Goal: Task Accomplishment & Management: Manage account settings

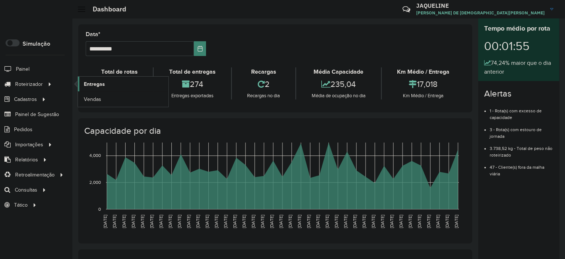
click at [102, 85] on span "Entregas" at bounding box center [94, 84] width 21 height 8
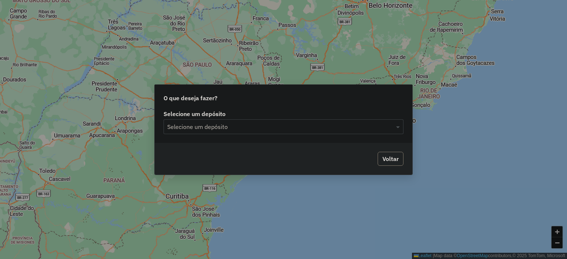
click at [292, 118] on div "Selecione um depósito Selecione um depósito" at bounding box center [284, 122] width 240 height 23
click at [293, 127] on input "text" at bounding box center [276, 127] width 218 height 9
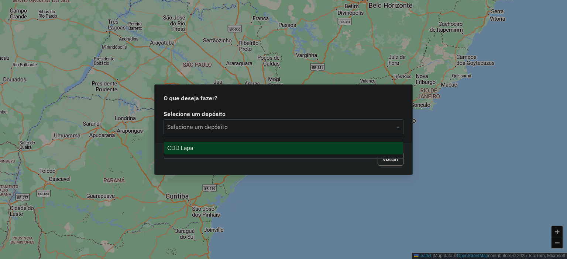
click at [221, 147] on div "CDD Lapa" at bounding box center [283, 148] width 239 height 13
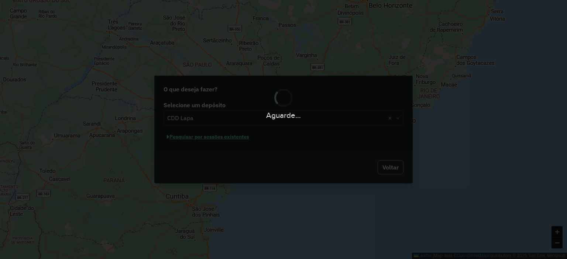
click at [217, 138] on div "Aguarde..." at bounding box center [283, 129] width 567 height 259
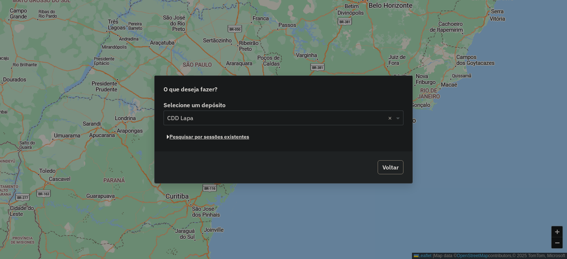
click at [217, 138] on button "Pesquisar por sessões existentes" at bounding box center [208, 136] width 89 height 11
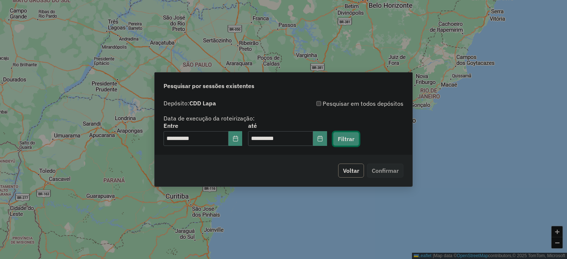
click at [356, 140] on button "Filtrar" at bounding box center [346, 139] width 26 height 14
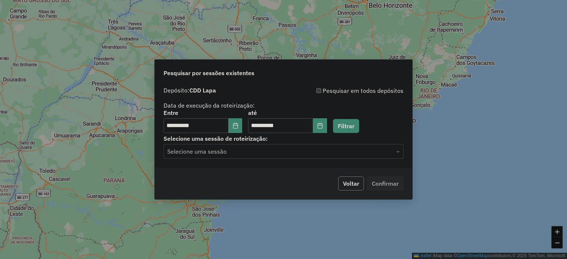
click at [216, 151] on input "text" at bounding box center [276, 152] width 218 height 9
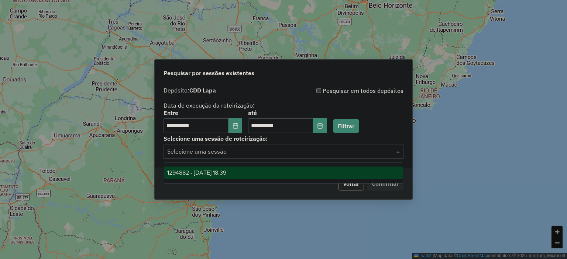
click at [219, 174] on span "1294882 - 15/10/2025 18:39" at bounding box center [196, 173] width 59 height 6
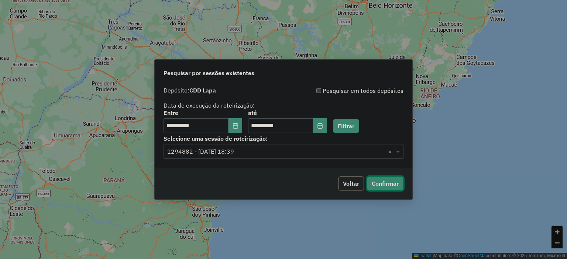
click at [390, 179] on button "Confirmar" at bounding box center [385, 184] width 37 height 14
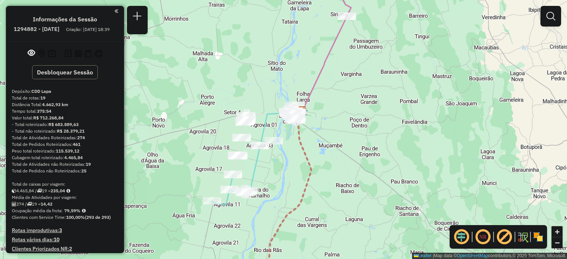
drag, startPoint x: 276, startPoint y: 186, endPoint x: 314, endPoint y: 141, distance: 58.4
click at [314, 141] on div "Janela de atendimento Grade de atendimento Capacidade Transportadoras Veículos …" at bounding box center [283, 129] width 567 height 259
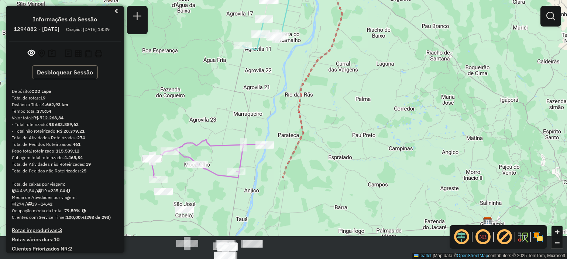
drag, startPoint x: 283, startPoint y: 191, endPoint x: 278, endPoint y: 85, distance: 106.1
click at [278, 85] on div "Janela de atendimento Grade de atendimento Capacidade Transportadoras Veículos …" at bounding box center [283, 129] width 567 height 259
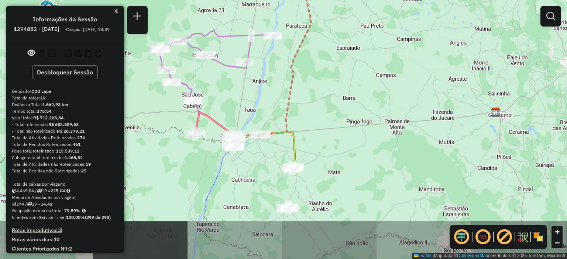
drag, startPoint x: 327, startPoint y: 168, endPoint x: 337, endPoint y: 54, distance: 113.7
click at [337, 54] on div "Janela de atendimento Grade de atendimento Capacidade Transportadoras Veículos …" at bounding box center [283, 129] width 567 height 259
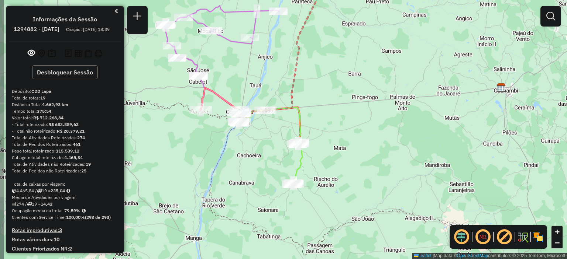
drag, startPoint x: 259, startPoint y: 211, endPoint x: 263, endPoint y: 190, distance: 21.1
click at [263, 190] on div "Janela de atendimento Grade de atendimento Capacidade Transportadoras Veículos …" at bounding box center [283, 129] width 567 height 259
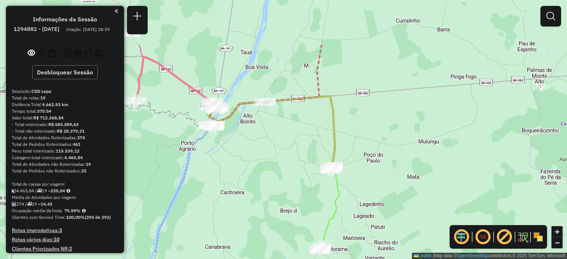
drag, startPoint x: 344, startPoint y: 133, endPoint x: 336, endPoint y: 203, distance: 71.4
click at [337, 204] on icon at bounding box center [329, 208] width 19 height 85
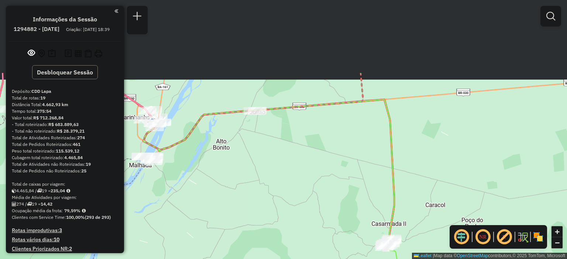
drag, startPoint x: 269, startPoint y: 110, endPoint x: 322, endPoint y: 210, distance: 112.3
click at [323, 210] on div "Janela de atendimento Grade de atendimento Capacidade Transportadoras Veículos …" at bounding box center [283, 129] width 567 height 259
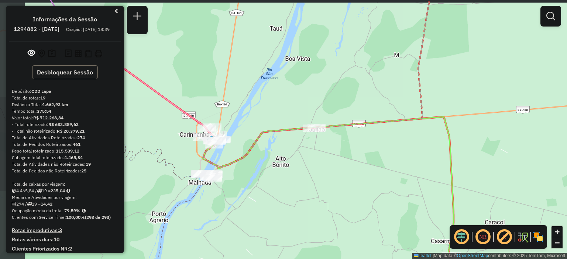
drag, startPoint x: 227, startPoint y: 161, endPoint x: 285, endPoint y: 175, distance: 59.4
click at [285, 175] on div "Janela de atendimento Grade de atendimento Capacidade Transportadoras Veículos …" at bounding box center [283, 129] width 567 height 259
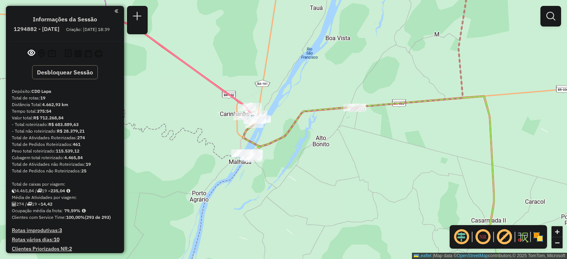
drag, startPoint x: 262, startPoint y: 175, endPoint x: 302, endPoint y: 135, distance: 57.2
click at [302, 135] on div "Janela de atendimento Grade de atendimento Capacidade Transportadoras Veículos …" at bounding box center [283, 129] width 567 height 259
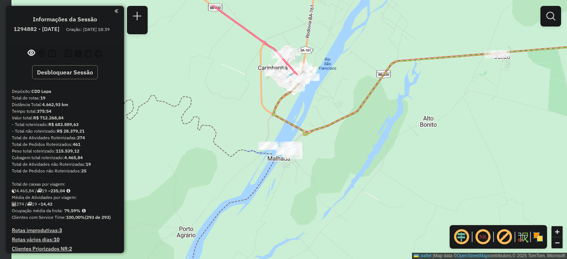
drag, startPoint x: 334, startPoint y: 133, endPoint x: 346, endPoint y: 150, distance: 21.7
click at [346, 150] on div "Janela de atendimento Grade de atendimento Capacidade Transportadoras Veículos …" at bounding box center [283, 129] width 567 height 259
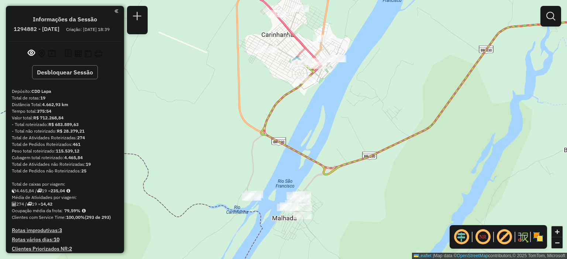
drag, startPoint x: 315, startPoint y: 75, endPoint x: 325, endPoint y: 97, distance: 24.8
click at [325, 97] on div "Janela de atendimento Grade de atendimento Capacidade Transportadoras Veículos …" at bounding box center [283, 129] width 567 height 259
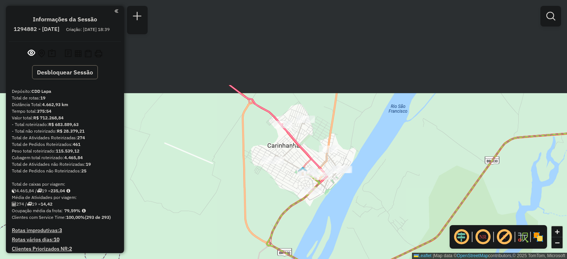
drag, startPoint x: 403, startPoint y: 165, endPoint x: 399, endPoint y: 221, distance: 56.6
click at [399, 221] on div "Janela de atendimento Grade de atendimento Capacidade Transportadoras Veículos …" at bounding box center [283, 129] width 567 height 259
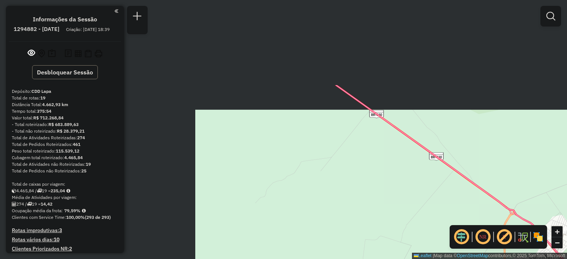
drag, startPoint x: 195, startPoint y: 83, endPoint x: 455, endPoint y: 198, distance: 284.4
click at [458, 200] on div "Janela de atendimento Grade de atendimento Capacidade Transportadoras Veículos …" at bounding box center [283, 129] width 567 height 259
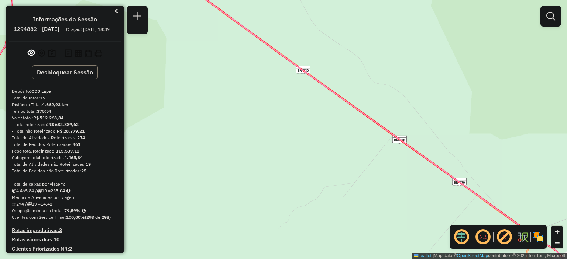
drag, startPoint x: 258, startPoint y: 54, endPoint x: 347, endPoint y: 133, distance: 118.2
click at [347, 133] on div "Janela de atendimento Grade de atendimento Capacidade Transportadoras Veículos …" at bounding box center [283, 129] width 567 height 259
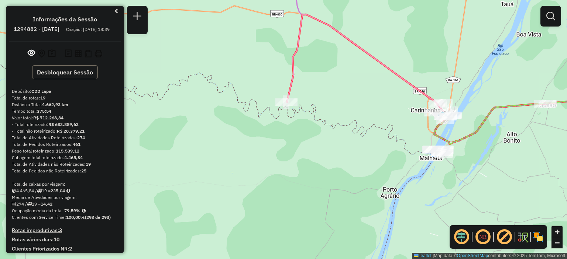
drag, startPoint x: 266, startPoint y: 178, endPoint x: 295, endPoint y: 114, distance: 70.0
click at [295, 114] on div "Janela de atendimento Grade de atendimento Capacidade Transportadoras Veículos …" at bounding box center [283, 129] width 567 height 259
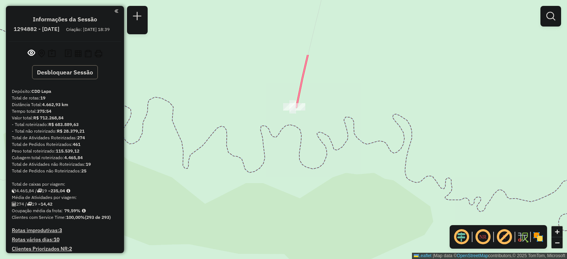
drag, startPoint x: 330, startPoint y: 31, endPoint x: 317, endPoint y: 112, distance: 81.8
click at [317, 112] on div "Janela de atendimento Grade de atendimento Capacidade Transportadoras Veículos …" at bounding box center [283, 129] width 567 height 259
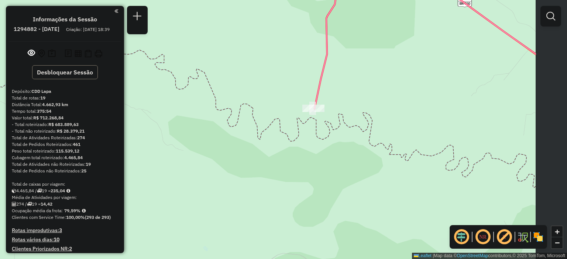
drag, startPoint x: 486, startPoint y: 140, endPoint x: 407, endPoint y: 130, distance: 79.2
click at [407, 130] on div "Janela de atendimento Grade de atendimento Capacidade Transportadoras Veículos …" at bounding box center [283, 129] width 567 height 259
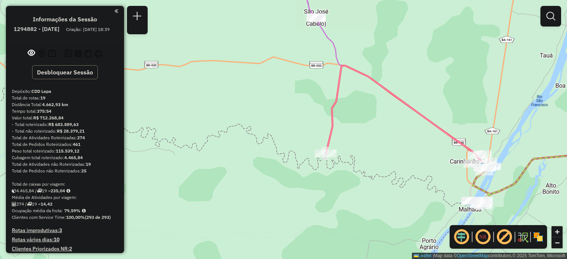
drag, startPoint x: 417, startPoint y: 126, endPoint x: 427, endPoint y: 149, distance: 25.2
click at [426, 149] on div "Janela de atendimento Grade de atendimento Capacidade Transportadoras Veículos …" at bounding box center [283, 129] width 567 height 259
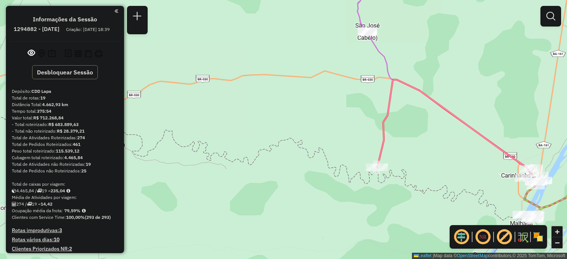
drag, startPoint x: 426, startPoint y: 149, endPoint x: 77, endPoint y: 150, distance: 349.5
click at [478, 164] on div "Janela de atendimento Grade de atendimento Capacidade Transportadoras Veículos …" at bounding box center [283, 129] width 567 height 259
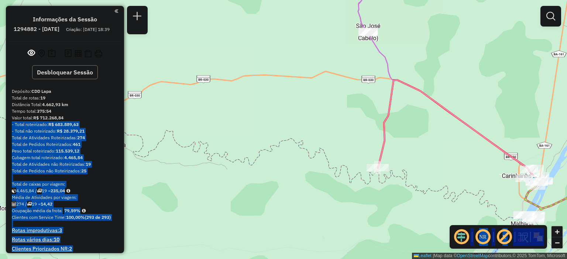
drag, startPoint x: 72, startPoint y: 122, endPoint x: 133, endPoint y: 109, distance: 62.7
click at [133, 109] on hb-router-mapa "Informações da Sessão 1294882 - 15/10/2025 Criação: 14/10/2025 18:39 Desbloquea…" at bounding box center [283, 129] width 567 height 259
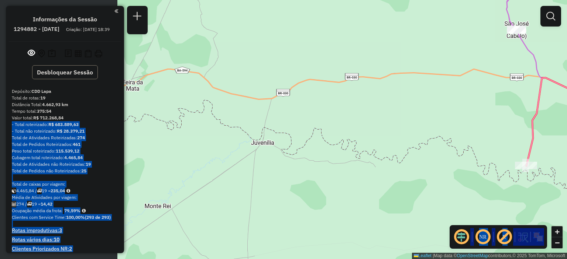
drag, startPoint x: 175, startPoint y: 108, endPoint x: 376, endPoint y: 99, distance: 201.4
click at [376, 99] on div "Janela de atendimento Grade de atendimento Capacidade Transportadoras Veículos …" at bounding box center [283, 129] width 567 height 259
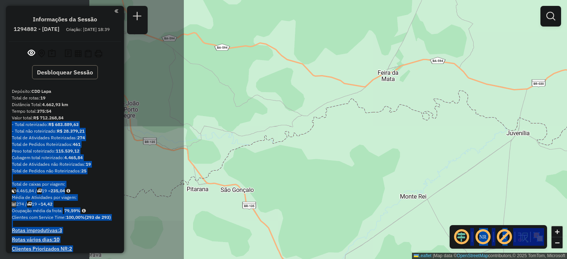
drag, startPoint x: 236, startPoint y: 127, endPoint x: 446, endPoint y: 124, distance: 210.0
click at [446, 124] on div "Janela de atendimento Grade de atendimento Capacidade Transportadoras Veículos …" at bounding box center [283, 129] width 567 height 259
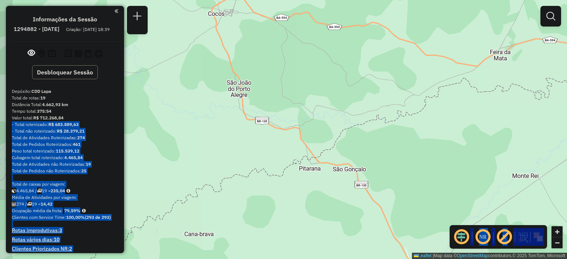
drag, startPoint x: 250, startPoint y: 125, endPoint x: 310, endPoint y: 105, distance: 63.5
click at [310, 106] on div "Janela de atendimento Grade de atendimento Capacidade Transportadoras Veículos …" at bounding box center [283, 129] width 567 height 259
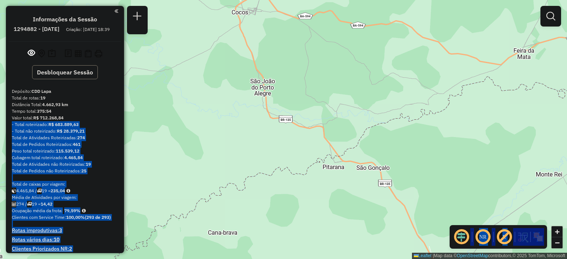
drag, startPoint x: 289, startPoint y: 124, endPoint x: 313, endPoint y: 122, distance: 23.4
click at [312, 122] on div "Janela de atendimento Grade de atendimento Capacidade Transportadoras Veículos …" at bounding box center [283, 129] width 567 height 259
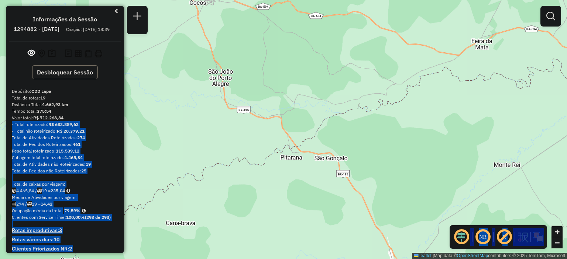
drag, startPoint x: 340, startPoint y: 145, endPoint x: 299, endPoint y: 138, distance: 41.3
click at [299, 138] on div "Janela de atendimento Grade de atendimento Capacidade Transportadoras Veículos …" at bounding box center [283, 129] width 567 height 259
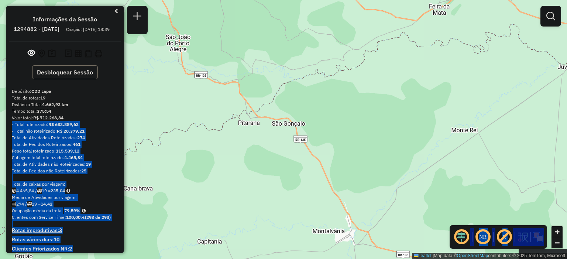
drag, startPoint x: 470, startPoint y: 140, endPoint x: 532, endPoint y: 50, distance: 108.6
click at [532, 50] on div "Janela de atendimento Grade de atendimento Capacidade Transportadoras Veículos …" at bounding box center [283, 129] width 567 height 259
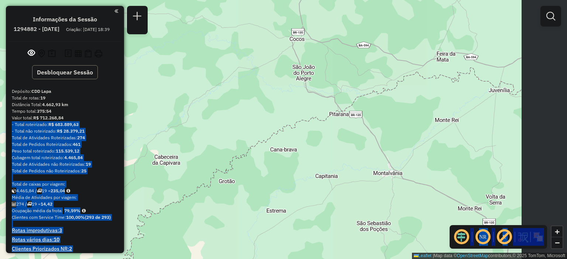
click at [393, 154] on div "Janela de atendimento Grade de atendimento Capacidade Transportadoras Veículos …" at bounding box center [283, 129] width 567 height 259
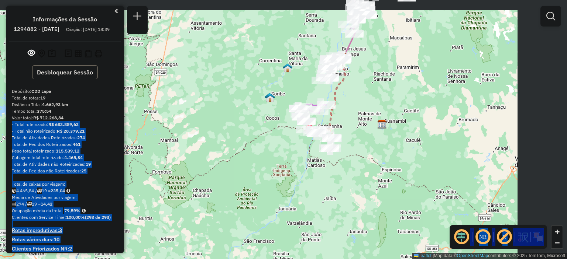
drag, startPoint x: 473, startPoint y: 119, endPoint x: 357, endPoint y: 133, distance: 116.3
click at [357, 133] on div "Janela de atendimento Grade de atendimento Capacidade Transportadoras Veículos …" at bounding box center [283, 129] width 567 height 259
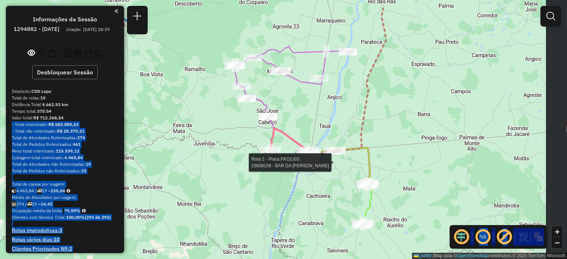
drag, startPoint x: 387, startPoint y: 70, endPoint x: 326, endPoint y: 104, distance: 70.2
click at [326, 104] on div "Rota 2 - Placa FKO2J03 23608158 - BAR DA JULIA Janela de atendimento Grade de a…" at bounding box center [283, 129] width 567 height 259
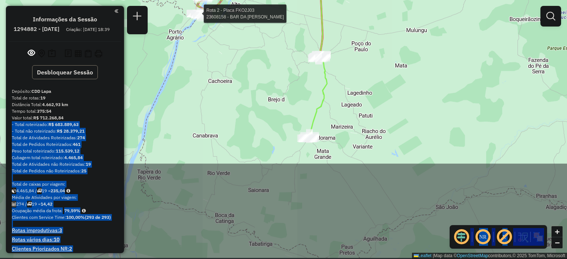
drag, startPoint x: 437, startPoint y: 159, endPoint x: 369, endPoint y: 105, distance: 87.3
click at [396, 47] on div "Rota 2 - Placa FKO2J03 23608158 - BAR DA JULIA Janela de atendimento Grade de a…" at bounding box center [283, 129] width 567 height 259
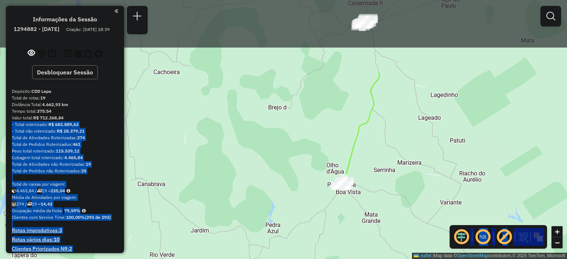
drag, startPoint x: 335, startPoint y: 77, endPoint x: 350, endPoint y: 175, distance: 99.3
click at [350, 175] on icon at bounding box center [360, 130] width 39 height 114
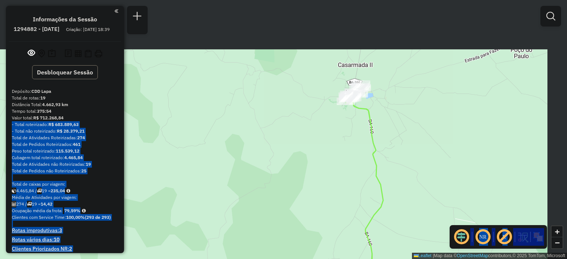
drag, startPoint x: 360, startPoint y: 58, endPoint x: 339, endPoint y: 197, distance: 140.7
click at [339, 197] on div "Rota 2 - Placa FKO2J03 23608158 - BAR DA JULIA Rota 12 - Placa GCH2C69 23608506…" at bounding box center [283, 129] width 567 height 259
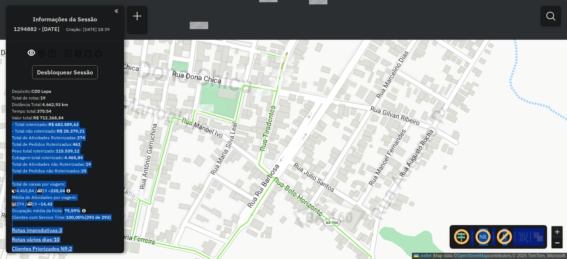
drag, startPoint x: 356, startPoint y: 94, endPoint x: 372, endPoint y: 196, distance: 102.3
click at [372, 196] on div "Rota 2 - Placa FKO2J03 23608158 - BAR DA JULIA Rota 12 - Placa GCH2C69 23608506…" at bounding box center [283, 129] width 567 height 259
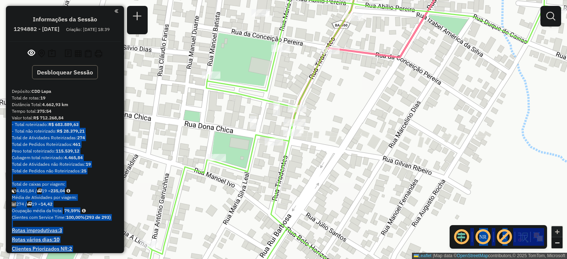
drag, startPoint x: 342, startPoint y: 124, endPoint x: 350, endPoint y: 179, distance: 55.2
click at [350, 179] on div "Rota 2 - Placa FKO2J03 23608158 - BAR DA JULIA Rota 12 - Placa GCH2C69 23608506…" at bounding box center [283, 129] width 567 height 259
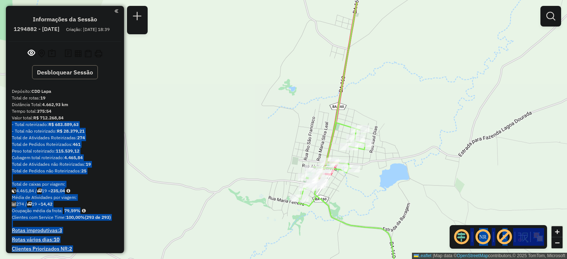
drag, startPoint x: 240, startPoint y: 103, endPoint x: 262, endPoint y: 132, distance: 36.0
click at [262, 132] on div "Rota 2 - Placa FKO2J03 23608158 - BAR DA JULIA Rota 12 - Placa GCH2C69 23608506…" at bounding box center [283, 129] width 567 height 259
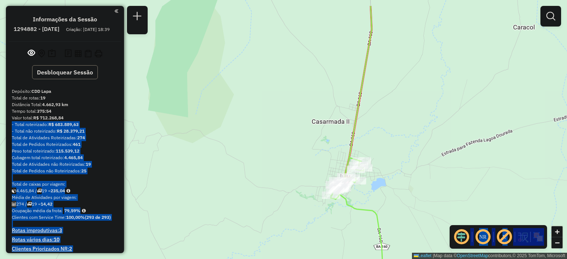
drag, startPoint x: 254, startPoint y: 120, endPoint x: 357, endPoint y: 195, distance: 127.6
click at [357, 195] on div "Rota 2 - Placa FKO2J03 23608158 - BAR DA JULIA Rota 12 - Placa GCH2C69 23608506…" at bounding box center [283, 129] width 567 height 259
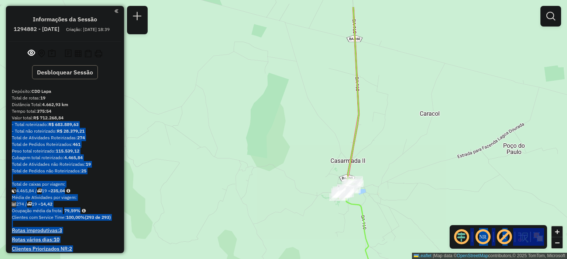
drag, startPoint x: 262, startPoint y: 121, endPoint x: 297, endPoint y: 173, distance: 63.2
click at [297, 173] on div "Rota 2 - Placa FKO2J03 23608158 - BAR DA JULIA Rota 12 - Placa GCH2C69 23608506…" at bounding box center [283, 129] width 567 height 259
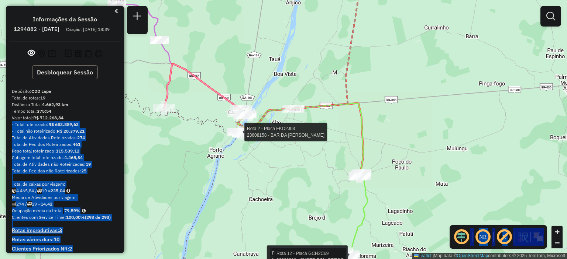
drag, startPoint x: 219, startPoint y: 157, endPoint x: 257, endPoint y: 155, distance: 38.8
click at [257, 155] on div "Rota 2 - Placa FKO2J03 23608158 - BAR DA JULIA Rota 12 - Placa GCH2C69 23608506…" at bounding box center [283, 129] width 567 height 259
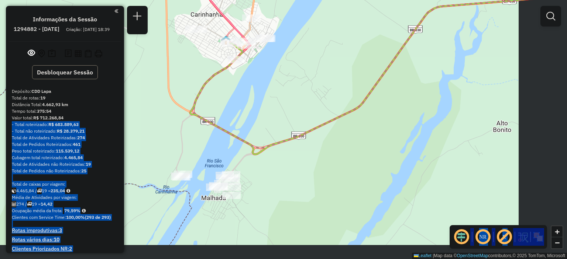
drag, startPoint x: 407, startPoint y: 175, endPoint x: 317, endPoint y: 57, distance: 149.3
click at [317, 57] on div "Rota 12 - Placa GCH2C69 23608506 - DISTRIBUIDORA DO TAR Rota 12 - Placa GCH2C69…" at bounding box center [283, 129] width 567 height 259
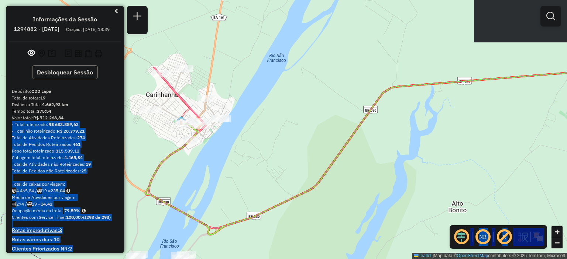
drag, startPoint x: 265, startPoint y: 88, endPoint x: 227, endPoint y: 194, distance: 112.9
click at [227, 194] on div "Rota 12 - Placa GCH2C69 23608506 - DISTRIBUIDORA DO TAR Rota 12 - Placa GCH2C69…" at bounding box center [283, 129] width 567 height 259
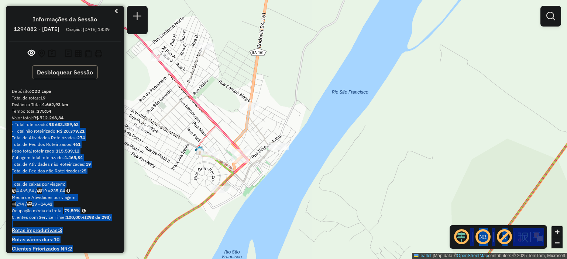
drag, startPoint x: 310, startPoint y: 134, endPoint x: 343, endPoint y: 124, distance: 34.4
click at [343, 124] on div "Rota 12 - Placa GCH2C69 23608506 - DISTRIBUIDORA DO TAR Rota 12 - Placa GCH2C69…" at bounding box center [283, 129] width 567 height 259
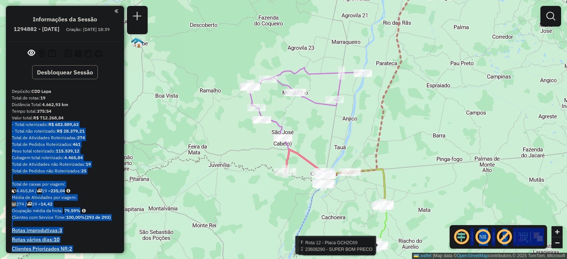
drag, startPoint x: 291, startPoint y: 135, endPoint x: 312, endPoint y: 147, distance: 23.9
click at [312, 147] on div "Rota 12 - Placa GCH2C69 23608506 - DISTRIBUIDORA DO TAR Rota 12 - Placa GCH2C69…" at bounding box center [283, 129] width 567 height 259
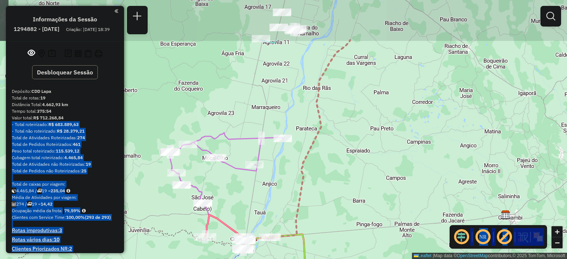
drag, startPoint x: 362, startPoint y: 106, endPoint x: 280, endPoint y: 173, distance: 106.0
click at [280, 173] on div "Rota 12 - Placa GCH2C69 23608506 - DISTRIBUIDORA DO TAR Rota 12 - Placa GCH2C69…" at bounding box center [283, 129] width 567 height 259
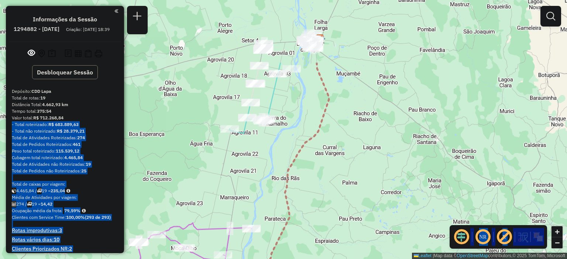
drag, startPoint x: 322, startPoint y: 108, endPoint x: 291, endPoint y: 183, distance: 81.1
click at [291, 183] on icon at bounding box center [270, 200] width 118 height 275
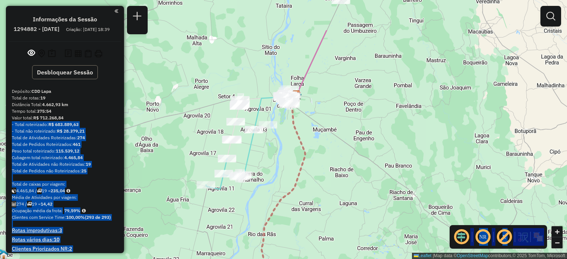
drag, startPoint x: 310, startPoint y: 127, endPoint x: 287, endPoint y: 169, distance: 48.4
click at [288, 169] on div "Rota 12 - Placa GCH2C69 23608506 - DISTRIBUIDORA DO TAR Rota 12 - Placa GCH2C69…" at bounding box center [283, 129] width 567 height 259
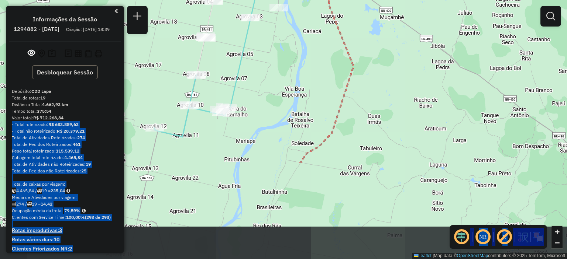
drag, startPoint x: 295, startPoint y: 203, endPoint x: 251, endPoint y: 99, distance: 113.5
click at [290, 81] on div "Rota 12 - Placa GCH2C69 23608506 - DISTRIBUIDORA DO TAR Rota 12 - Placa GCH2C69…" at bounding box center [283, 129] width 567 height 259
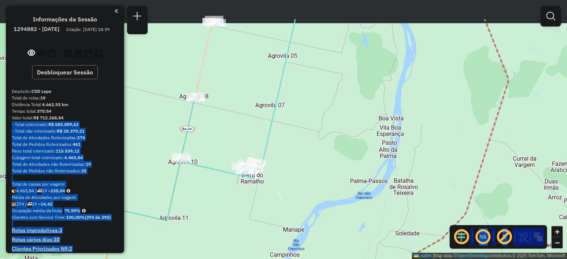
drag, startPoint x: 257, startPoint y: 95, endPoint x: 306, endPoint y: 186, distance: 103.2
click at [295, 192] on icon at bounding box center [203, 120] width 185 height 202
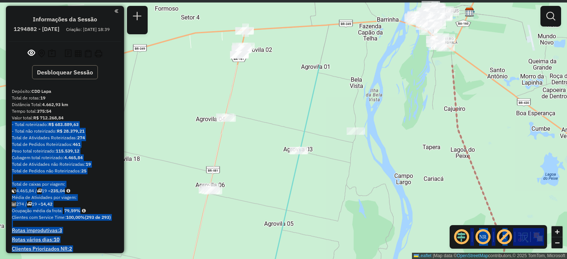
drag, startPoint x: 300, startPoint y: 133, endPoint x: 250, endPoint y: 228, distance: 106.7
click at [250, 228] on div "Rota 12 - Placa GCH2C69 23608506 - DISTRIBUIDORA DO TAR Rota 12 - Placa GCH2C69…" at bounding box center [283, 129] width 567 height 259
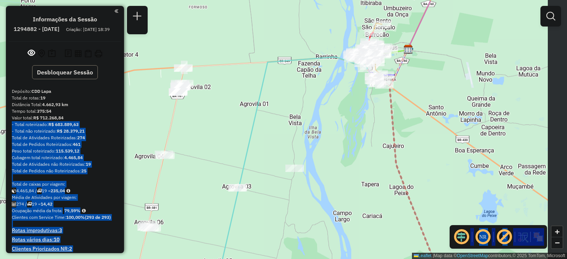
drag, startPoint x: 403, startPoint y: 102, endPoint x: 347, endPoint y: 128, distance: 62.4
click at [347, 128] on div "Rota 12 - Placa GCH2C69 23608506 - DISTRIBUIDORA DO TAR Rota 12 - Placa GCH2C69…" at bounding box center [283, 129] width 567 height 259
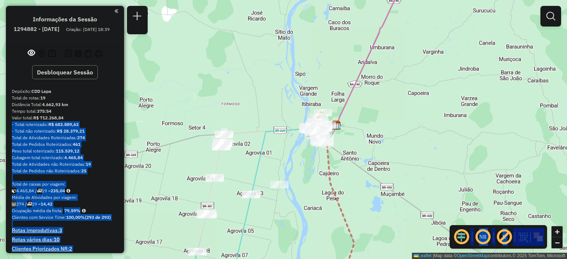
drag, startPoint x: 353, startPoint y: 184, endPoint x: 310, endPoint y: 217, distance: 54.2
click at [310, 217] on div "Rota 12 - Placa GCH2C69 23608506 - DISTRIBUIDORA DO TAR Rota 12 - Placa GCH2C69…" at bounding box center [283, 129] width 567 height 259
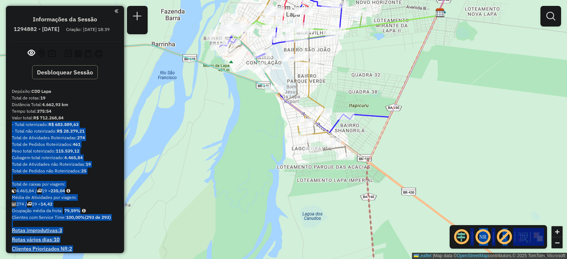
drag, startPoint x: 379, startPoint y: 114, endPoint x: 387, endPoint y: 124, distance: 13.1
click at [387, 124] on icon at bounding box center [198, 87] width 480 height 151
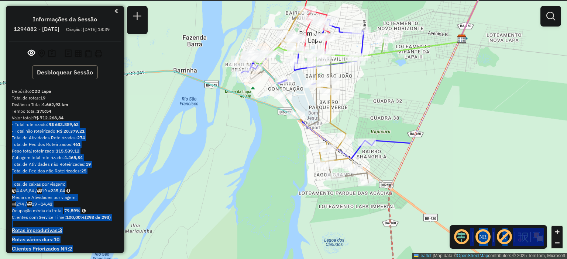
drag, startPoint x: 338, startPoint y: 94, endPoint x: 351, endPoint y: 118, distance: 27.9
click at [351, 118] on div "Rota 12 - Placa GCH2C69 23608506 - DISTRIBUIDORA DO TAR Rota 12 - Placa GCH2C69…" at bounding box center [283, 129] width 567 height 259
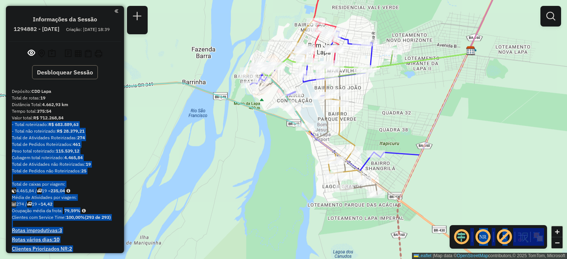
drag, startPoint x: 316, startPoint y: 133, endPoint x: 323, endPoint y: 141, distance: 11.8
click at [323, 141] on icon at bounding box center [210, 125] width 518 height 151
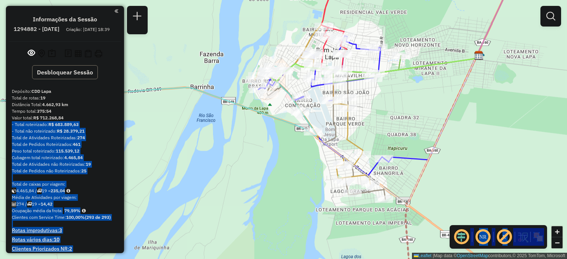
drag, startPoint x: 366, startPoint y: 125, endPoint x: 374, endPoint y: 129, distance: 8.9
click at [375, 129] on div "Rota 12 - Placa GCH2C69 23608506 - DISTRIBUIDORA DO TAR Rota 12 - Placa GCH2C69…" at bounding box center [283, 129] width 567 height 259
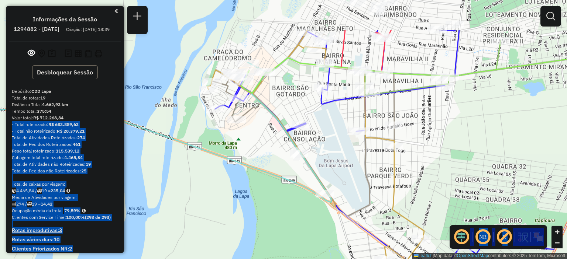
drag, startPoint x: 308, startPoint y: 143, endPoint x: 326, endPoint y: 176, distance: 37.3
click at [326, 176] on div "Rota 12 - Placa GCH2C69 23608506 - DISTRIBUIDORA DO TAR Rota 12 - Placa GCH2C69…" at bounding box center [283, 129] width 567 height 259
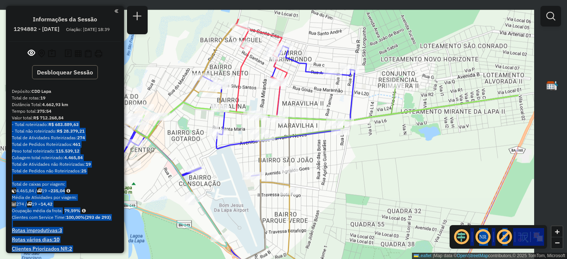
drag, startPoint x: 268, startPoint y: 104, endPoint x: 195, endPoint y: 142, distance: 82.1
click at [195, 142] on div "Rota 12 - Placa GCH2C69 23608506 - DISTRIBUIDORA DO TAR Rota 12 - Placa GCH2C69…" at bounding box center [283, 129] width 567 height 259
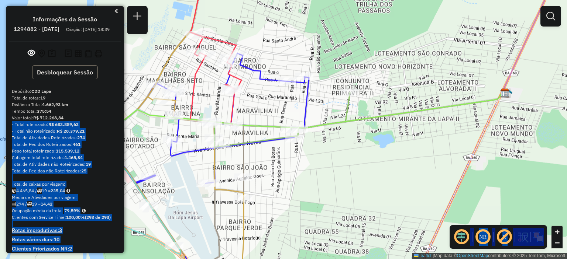
drag, startPoint x: 319, startPoint y: 102, endPoint x: 268, endPoint y: 119, distance: 53.7
click at [268, 119] on div "Rota 12 - Placa GCH2C69 23608506 - DISTRIBUIDORA DO TAR Rota 12 - Placa GCH2C69…" at bounding box center [283, 129] width 567 height 259
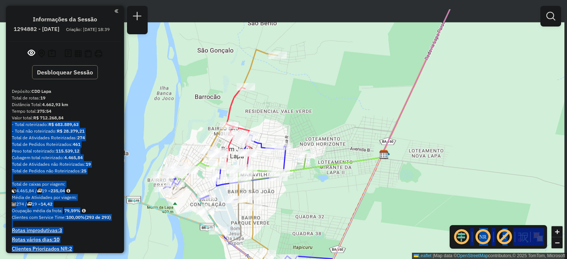
drag, startPoint x: 355, startPoint y: 157, endPoint x: 338, endPoint y: 184, distance: 31.7
click at [342, 186] on div "Rota 12 - Placa GCH2C69 23608506 - DISTRIBUIDORA DO TAR Rota 12 - Placa GCH2C69…" at bounding box center [283, 129] width 567 height 259
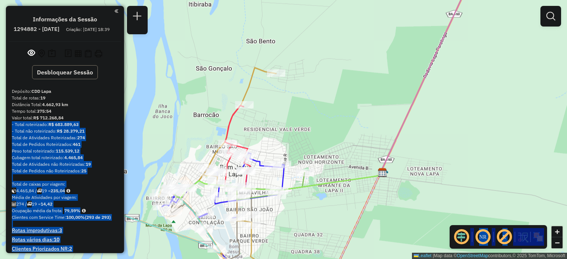
click at [304, 110] on div "Rota 12 - Placa GCH2C69 23608506 - DISTRIBUIDORA DO TAR Rota 12 - Placa GCH2C69…" at bounding box center [283, 129] width 567 height 259
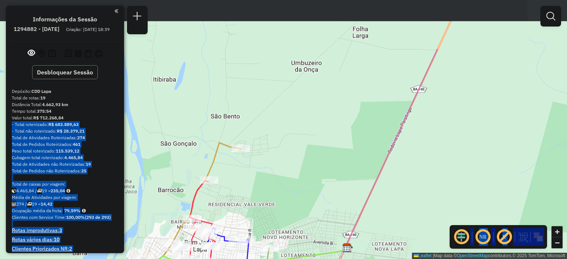
drag, startPoint x: 333, startPoint y: 78, endPoint x: 295, endPoint y: 134, distance: 67.3
click at [296, 153] on div "Rota 12 - Placa GCH2C69 23608506 - DISTRIBUIDORA DO TAR Rota 12 - Placa GCH2C69…" at bounding box center [283, 129] width 567 height 259
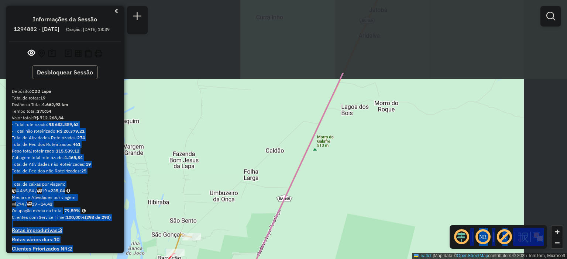
drag, startPoint x: 388, startPoint y: 118, endPoint x: 301, endPoint y: 230, distance: 141.0
click at [301, 230] on div "Rota 12 - Placa GCH2C69 23608506 - DISTRIBUIDORA DO TAR Rota 12 - Placa GCH2C69…" at bounding box center [283, 129] width 567 height 259
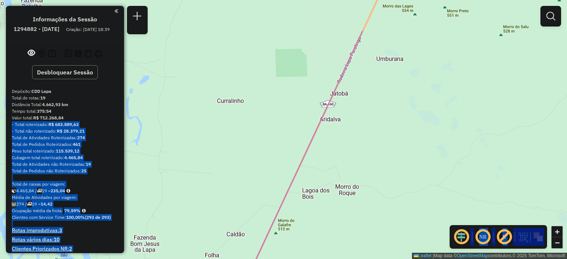
drag, startPoint x: 317, startPoint y: 115, endPoint x: 289, endPoint y: 211, distance: 99.6
click at [289, 211] on icon at bounding box center [289, 187] width 145 height 312
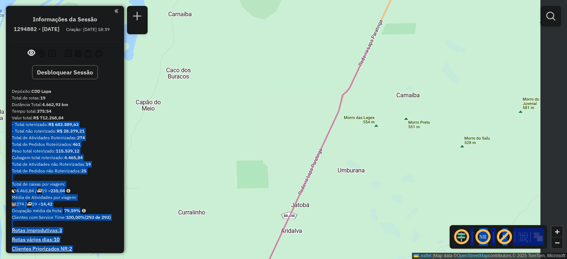
drag, startPoint x: 389, startPoint y: 47, endPoint x: 341, endPoint y: 202, distance: 161.8
click at [341, 202] on div "Rota 12 - Placa GCH2C69 23608506 - DISTRIBUIDORA DO TAR Rota 12 - Placa GCH2C69…" at bounding box center [283, 129] width 567 height 259
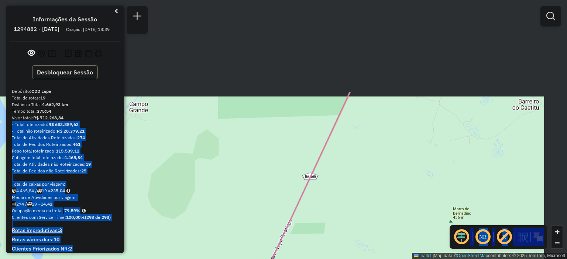
drag, startPoint x: 385, startPoint y: 93, endPoint x: 327, endPoint y: 188, distance: 111.6
click at [327, 188] on div "Rota 12 - Placa GCH2C69 23608506 - DISTRIBUIDORA DO TAR Rota 12 - Placa GCH2C69…" at bounding box center [283, 129] width 567 height 259
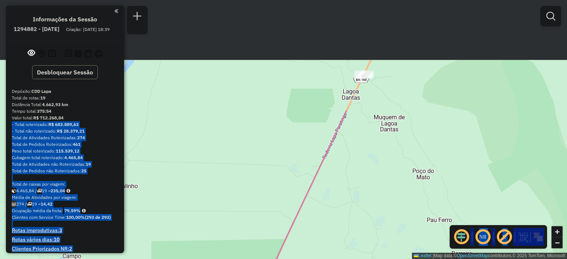
drag, startPoint x: 396, startPoint y: 97, endPoint x: 356, endPoint y: 186, distance: 97.6
click at [357, 186] on div "Rota 12 - Placa GCH2C69 23608506 - DISTRIBUIDORA DO TAR Rota 12 - Placa GCH2C69…" at bounding box center [283, 129] width 567 height 259
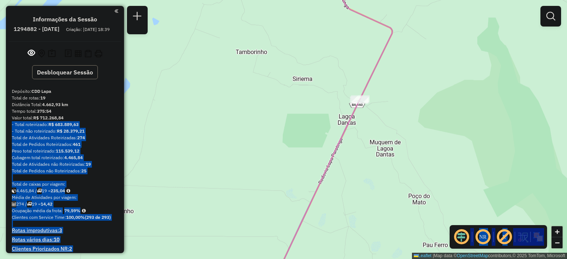
drag, startPoint x: 403, startPoint y: 66, endPoint x: 393, endPoint y: 88, distance: 24.6
click at [394, 88] on div "Rota 12 - Placa GCH2C69 23608506 - DISTRIBUIDORA DO TAR Rota 12 - Placa GCH2C69…" at bounding box center [283, 129] width 567 height 259
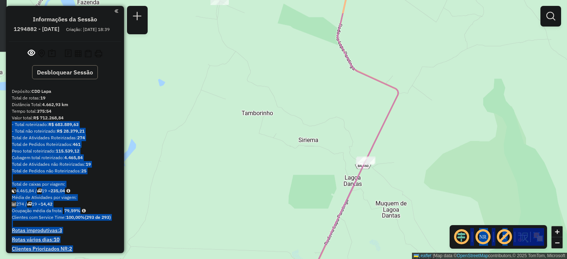
drag, startPoint x: 381, startPoint y: 99, endPoint x: 394, endPoint y: 185, distance: 87.0
click at [394, 185] on icon at bounding box center [343, 169] width 110 height 312
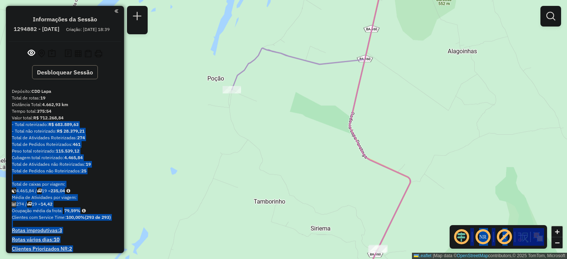
drag, startPoint x: 366, startPoint y: 56, endPoint x: 357, endPoint y: 144, distance: 87.6
click at [357, 144] on div "Rota 12 - Placa GCH2C69 23608506 - DISTRIBUIDORA DO TAR Rota 12 - Placa GCH2C69…" at bounding box center [283, 129] width 567 height 259
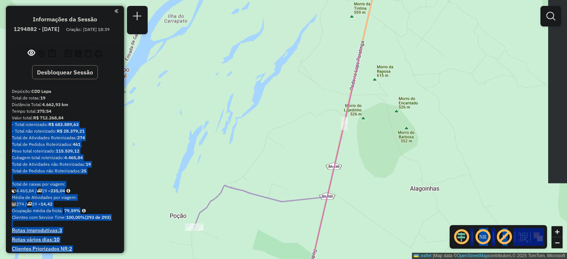
drag, startPoint x: 360, startPoint y: 116, endPoint x: 337, endPoint y: 193, distance: 80.5
click at [337, 193] on div "Rota 12 - Placa GCH2C69 23608506 - DISTRIBUIDORA DO TAR Rota 12 - Placa GCH2C69…" at bounding box center [283, 129] width 567 height 259
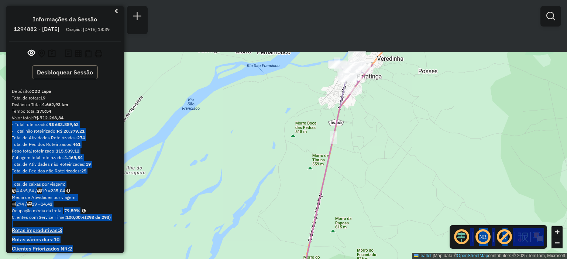
drag, startPoint x: 405, startPoint y: 63, endPoint x: 370, endPoint y: 152, distance: 94.8
click at [372, 153] on div "Rota 12 - Placa GCH2C69 23608506 - DISTRIBUIDORA DO TAR Rota 12 - Placa GCH2C69…" at bounding box center [283, 129] width 567 height 259
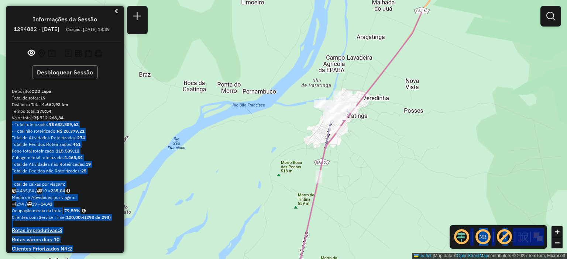
drag, startPoint x: 378, startPoint y: 85, endPoint x: 363, endPoint y: 123, distance: 41.5
click at [363, 123] on div "Rota 12 - Placa GCH2C69 23608506 - DISTRIBUIDORA DO TAR Rota 12 - Placa GCH2C69…" at bounding box center [283, 129] width 567 height 259
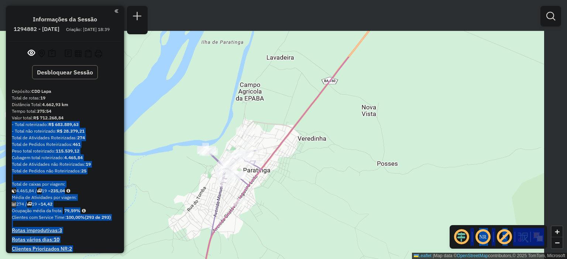
drag, startPoint x: 426, startPoint y: 66, endPoint x: 336, endPoint y: 158, distance: 128.9
click at [336, 157] on div "Rota 12 - Placa GCH2C69 23608506 - DISTRIBUIDORA DO TAR Rota 12 - Placa GCH2C69…" at bounding box center [283, 129] width 567 height 259
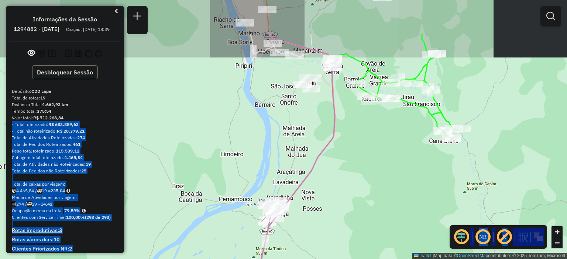
drag, startPoint x: 379, startPoint y: 106, endPoint x: 347, endPoint y: 159, distance: 62.0
click at [347, 159] on div "Rota 12 - Placa GCH2C69 23608506 - DISTRIBUIDORA DO TAR Rota 12 - Placa GCH2C69…" at bounding box center [283, 129] width 567 height 259
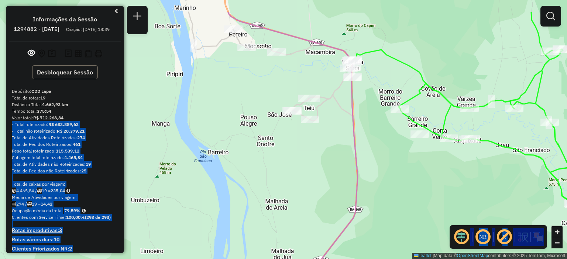
drag, startPoint x: 344, startPoint y: 79, endPoint x: 337, endPoint y: 129, distance: 50.7
click at [337, 129] on icon at bounding box center [319, 209] width 77 height 228
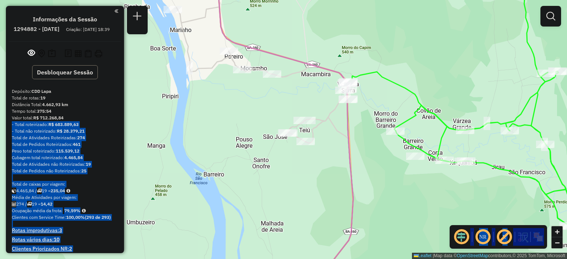
click at [267, 97] on div "Rota 12 - Placa GCH2C69 23608506 - DISTRIBUIDORA DO TAR Rota 12 - Placa GCH2C69…" at bounding box center [283, 129] width 567 height 259
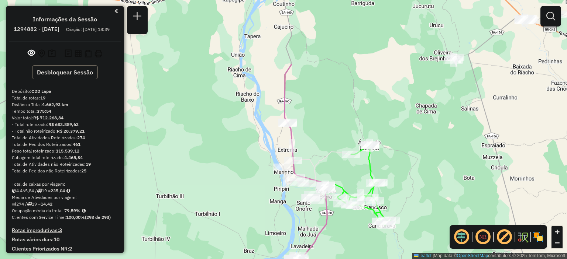
drag, startPoint x: 296, startPoint y: 89, endPoint x: 306, endPoint y: 162, distance: 73.5
click at [306, 162] on icon at bounding box center [301, 220] width 51 height 312
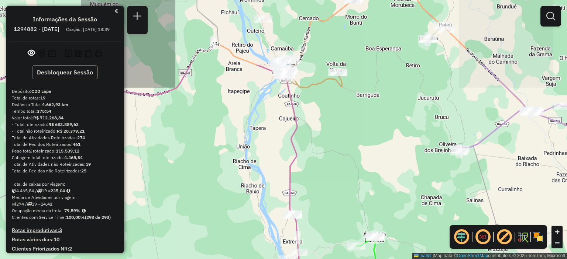
drag, startPoint x: 309, startPoint y: 58, endPoint x: 307, endPoint y: 141, distance: 83.4
click at [307, 141] on div "Janela de atendimento Grade de atendimento Capacidade Transportadoras Veículos …" at bounding box center [283, 129] width 567 height 259
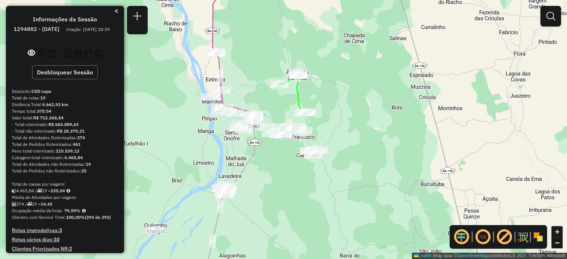
drag, startPoint x: 369, startPoint y: 156, endPoint x: 298, endPoint y: -12, distance: 182.4
click at [298, 0] on html "Aguarde... Pop-up bloqueado! Seu navegador bloqueou automáticamente a abertura …" at bounding box center [283, 129] width 567 height 259
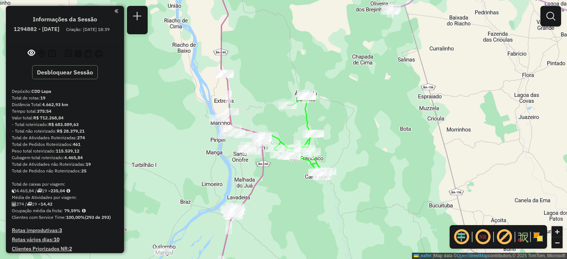
drag, startPoint x: 266, startPoint y: 48, endPoint x: 273, endPoint y: 73, distance: 25.8
click at [273, 73] on div "Janela de atendimento Grade de atendimento Capacidade Transportadoras Veículos …" at bounding box center [283, 129] width 567 height 259
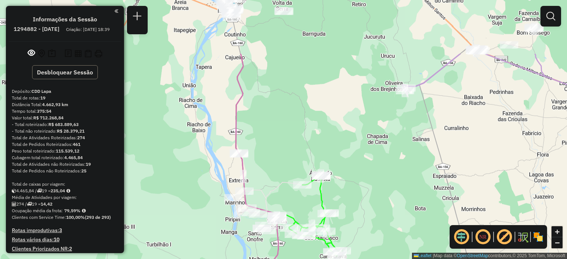
drag, startPoint x: 264, startPoint y: 59, endPoint x: 281, endPoint y: 196, distance: 137.6
click at [281, 196] on div "Janela de atendimento Grade de atendimento Capacidade Transportadoras Veículos …" at bounding box center [283, 129] width 567 height 259
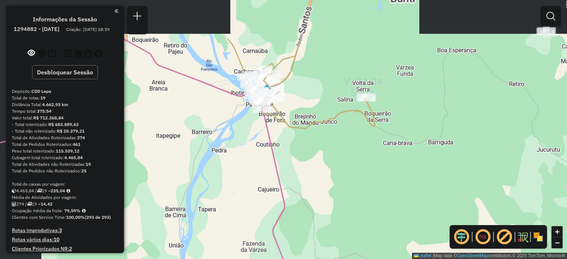
drag, startPoint x: 265, startPoint y: 100, endPoint x: 322, endPoint y: 183, distance: 101.2
click at [322, 183] on div "Janela de atendimento Grade de atendimento Capacidade Transportadoras Veículos …" at bounding box center [283, 129] width 567 height 259
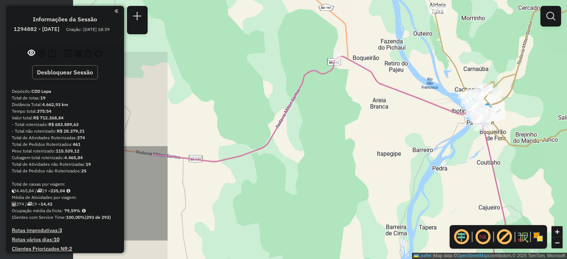
drag, startPoint x: 209, startPoint y: 116, endPoint x: 429, endPoint y: 96, distance: 221.3
click at [428, 97] on div "Janela de atendimento Grade de atendimento Capacidade Transportadoras Veículos …" at bounding box center [283, 129] width 567 height 259
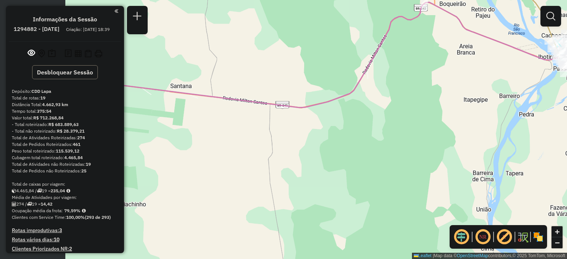
drag, startPoint x: 260, startPoint y: 182, endPoint x: 375, endPoint y: 120, distance: 130.6
click at [375, 120] on div "Janela de atendimento Grade de atendimento Capacidade Transportadoras Veículos …" at bounding box center [283, 129] width 567 height 259
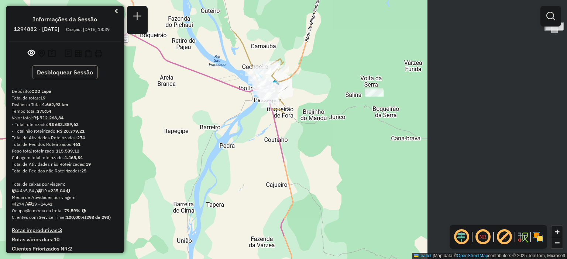
drag, startPoint x: 350, startPoint y: 104, endPoint x: 9, endPoint y: 161, distance: 345.4
click at [7, 162] on hb-router-mapa "Informações da Sessão 1294882 - 15/10/2025 Criação: 14/10/2025 18:39 Desbloquea…" at bounding box center [283, 129] width 567 height 259
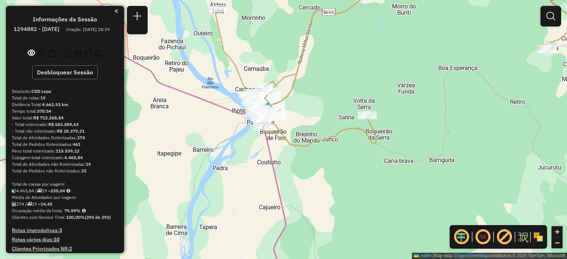
drag, startPoint x: 190, startPoint y: 128, endPoint x: 159, endPoint y: 167, distance: 49.9
click at [159, 167] on div "Janela de atendimento Grade de atendimento Capacidade Transportadoras Veículos …" at bounding box center [283, 129] width 567 height 259
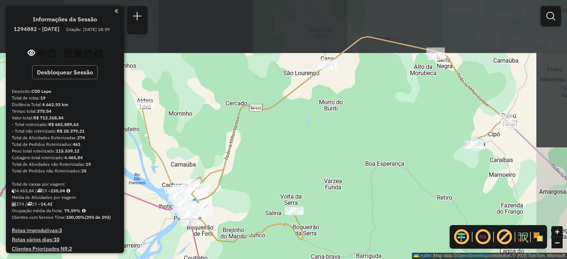
drag, startPoint x: 281, startPoint y: 108, endPoint x: 239, endPoint y: 165, distance: 70.9
click at [239, 165] on div "Janela de atendimento Grade de atendimento Capacidade Transportadoras Veículos …" at bounding box center [283, 129] width 567 height 259
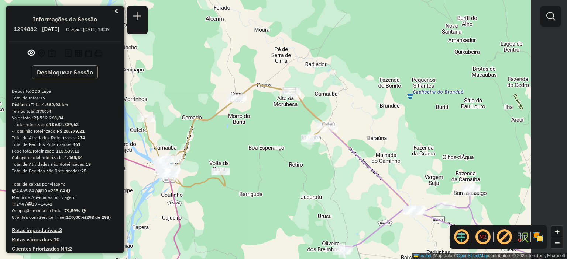
drag, startPoint x: 306, startPoint y: 142, endPoint x: 252, endPoint y: 124, distance: 56.7
click at [254, 127] on div "Janela de atendimento Grade de atendimento Capacidade Transportadoras Veículos …" at bounding box center [283, 129] width 567 height 259
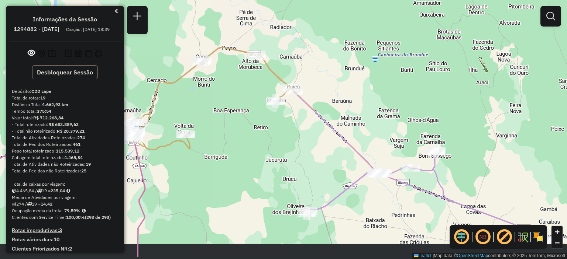
drag
click at [263, 97] on div "Janela de atendimento Grade de atendimento Capacidade Transportadoras Veículos …" at bounding box center [283, 129] width 567 height 259
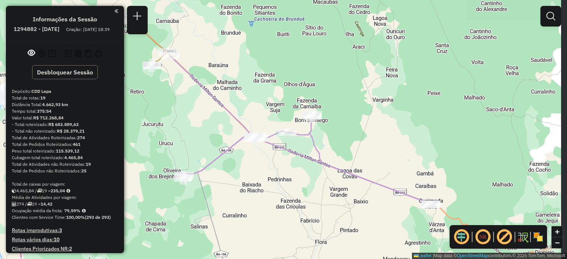
click at [283, 167] on div "Janela de atendimento Grade de atendimento Capacidade Transportadoras Veículos …" at bounding box center [283, 129] width 567 height 259
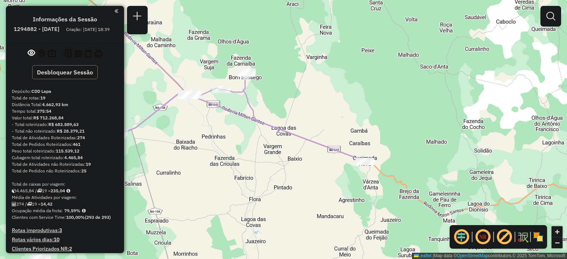
click at [292, 142] on div "Janela de atendimento Grade de atendimento Capacidade Transportadoras Veículos …" at bounding box center [283, 129] width 567 height 259
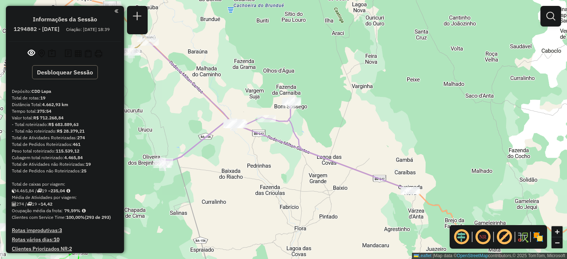
click at [345, 200] on div "Janela de atendimento Grade de atendimento Capacidade Transportadoras Veículos …" at bounding box center [283, 129] width 567 height 259
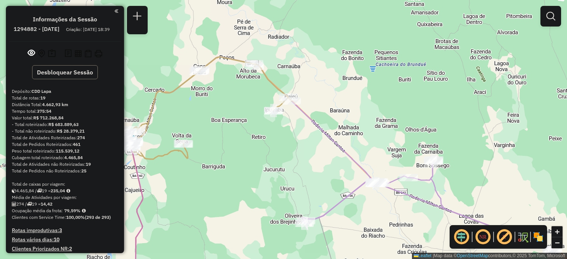
click at [337, 164] on div "Janela de atendimento Grade de atendimento Capacidade Transportadoras Veículos …" at bounding box center [283, 129] width 567 height 259
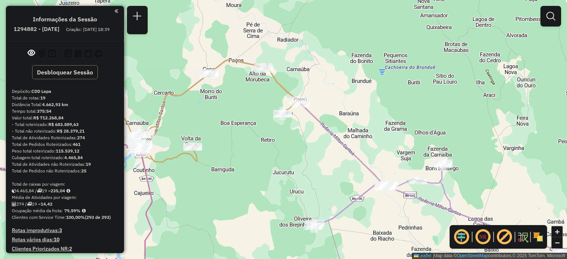
click at [205, 129] on div "Janela de atendimento Grade de atendimento Capacidade Transportadoras Veículos …" at bounding box center [283, 129] width 567 height 259
click at [538, 110] on div "Janela de atendimento Grade de atendimento Capacidade Transportadoras Veículos …" at bounding box center [283, 129] width 567 height 259
drag, startPoint x: 462, startPoint y: 181, endPoint x: 337, endPoint y: 101, distance: 149.1
click at [348, 107] on div "Janela de atendimento Grade de atendimento Capacidade Transportadoras Veículos …" at bounding box center [283, 129] width 567 height 259
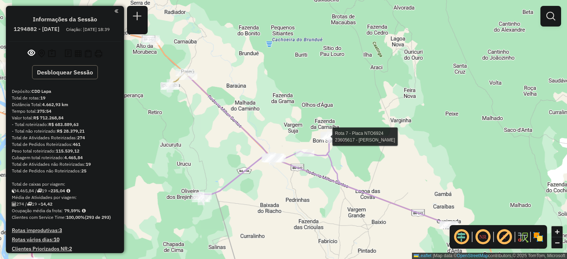
drag, startPoint x: 298, startPoint y: 81, endPoint x: 387, endPoint y: 185, distance: 136.9
click at [387, 185] on div "Rota 7 - Placa NTO6924 23605617 - MERCADINHO OLIVEIRA Janela de atendimento Gra…" at bounding box center [283, 129] width 567 height 259
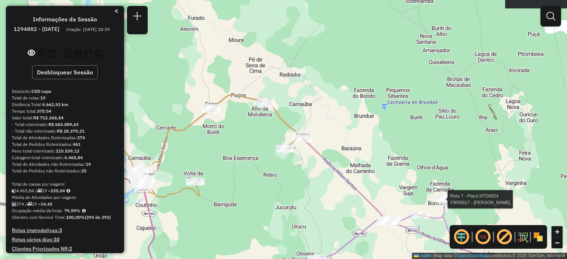
drag, startPoint x: 207, startPoint y: 57, endPoint x: 297, endPoint y: 103, distance: 100.9
click at [297, 103] on div "Rota 7 - Placa NTO6924 23605617 - MERCADINHO OLIVEIRA Janela de atendimento Gra…" at bounding box center [283, 129] width 567 height 259
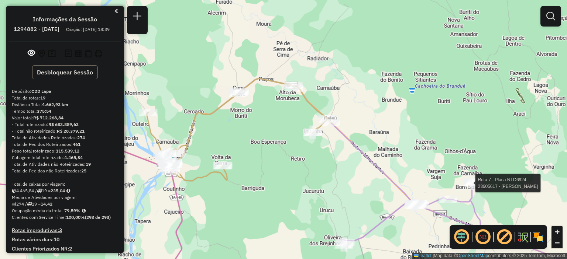
drag, startPoint x: 213, startPoint y: 137, endPoint x: 264, endPoint y: 103, distance: 62.0
click at [264, 103] on div "Rota 7 - Placa NTO6924 23605617 - MERCADINHO OLIVEIRA Janela de atendimento Gra…" at bounding box center [283, 129] width 567 height 259
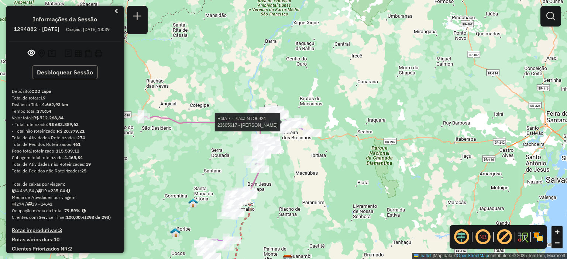
click at [351, 179] on div "Rota 7 - Placa NTO6924 23605617 - MERCADINHO OLIVEIRA Janela de atendimento Gra…" at bounding box center [283, 129] width 567 height 259
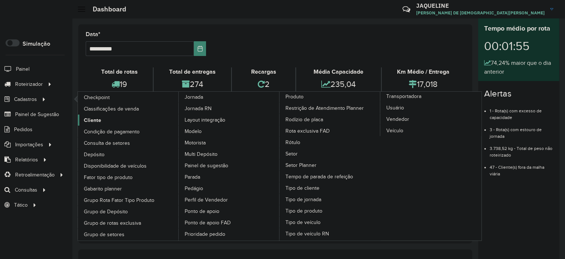
click at [97, 121] on span "Cliente" at bounding box center [92, 121] width 17 height 8
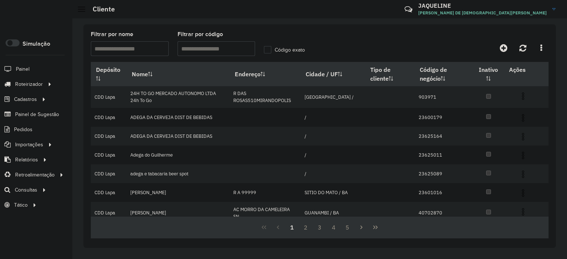
click at [210, 47] on input "Filtrar por código" at bounding box center [217, 48] width 78 height 15
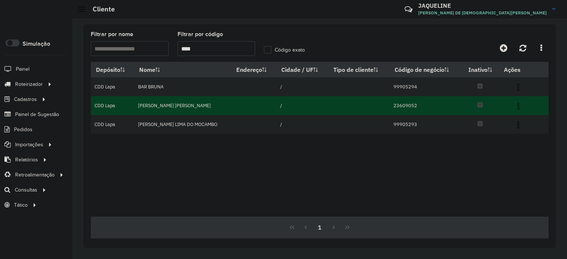
type input "****"
click at [519, 103] on img at bounding box center [518, 106] width 9 height 9
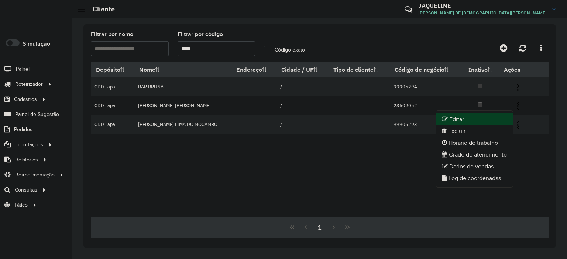
click at [453, 120] on li "Editar" at bounding box center [474, 120] width 77 height 12
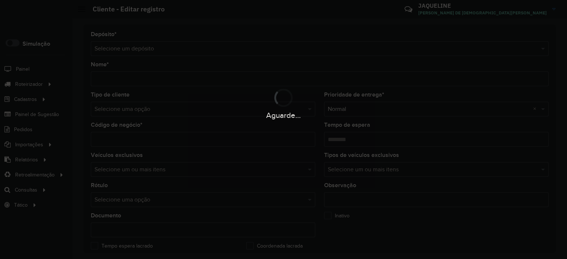
type input "**********"
type input "********"
type input "**********"
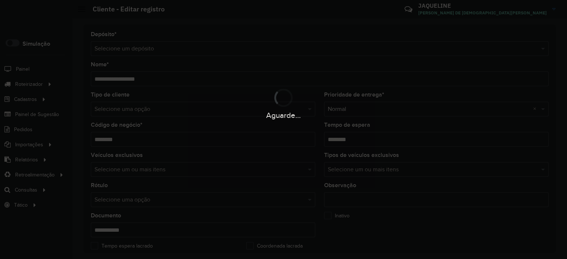
type input "**********"
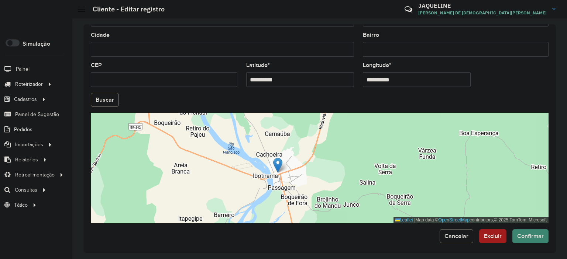
scroll to position [286, 0]
